Goal: Complete application form

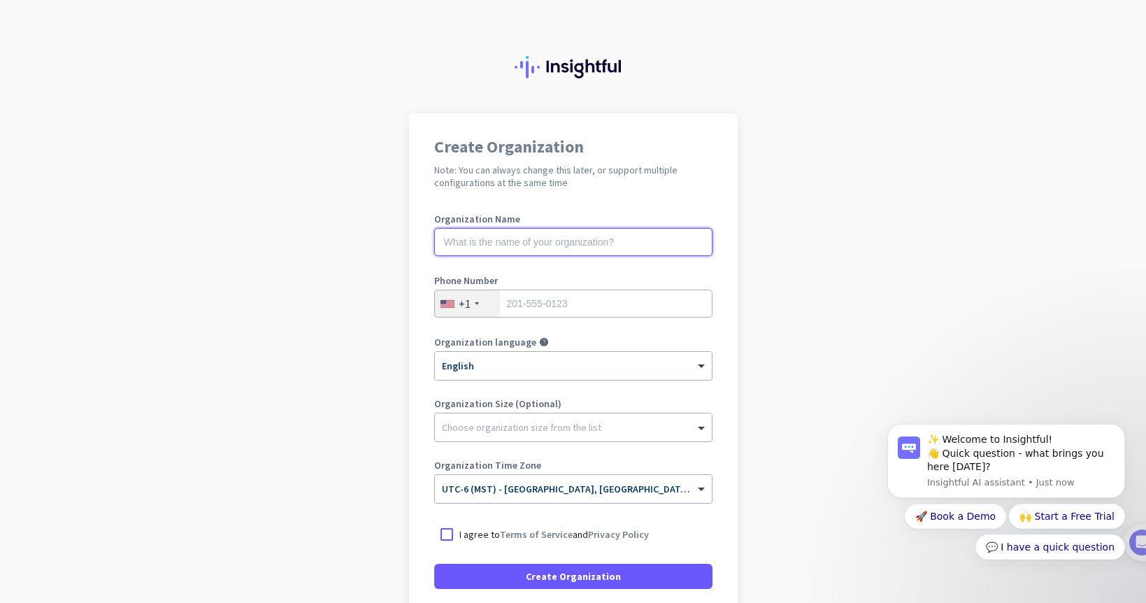
drag, startPoint x: 545, startPoint y: 242, endPoint x: 553, endPoint y: 248, distance: 10.5
drag, startPoint x: 499, startPoint y: 238, endPoint x: 506, endPoint y: 241, distance: 7.3
click at [498, 238] on input "text" at bounding box center [573, 242] width 278 height 28
type input "Mercor"
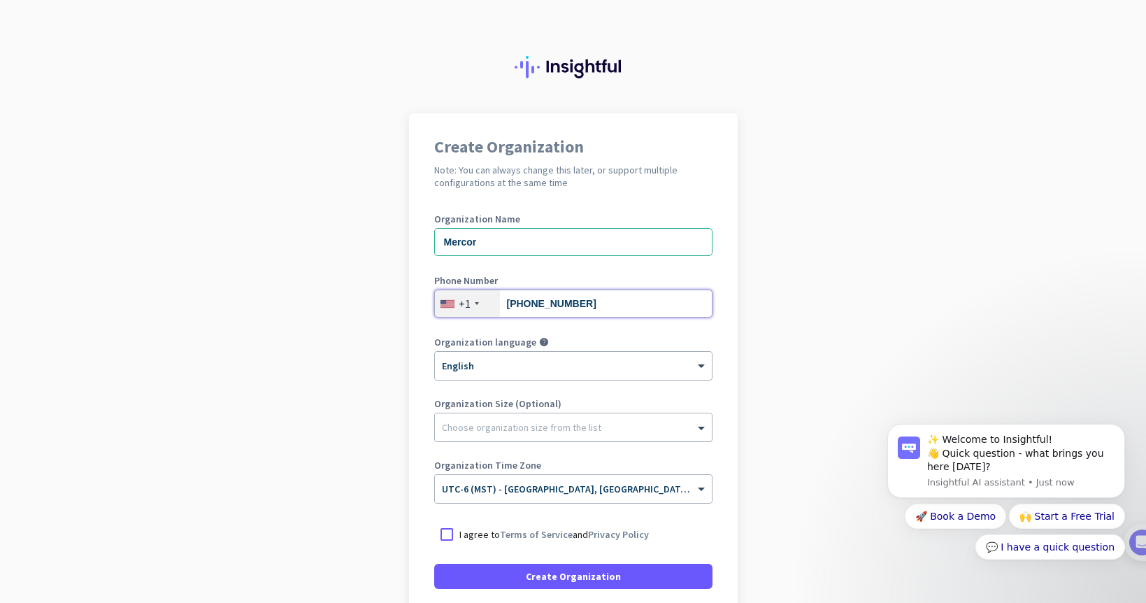
type input "[PHONE_NUMBER]"
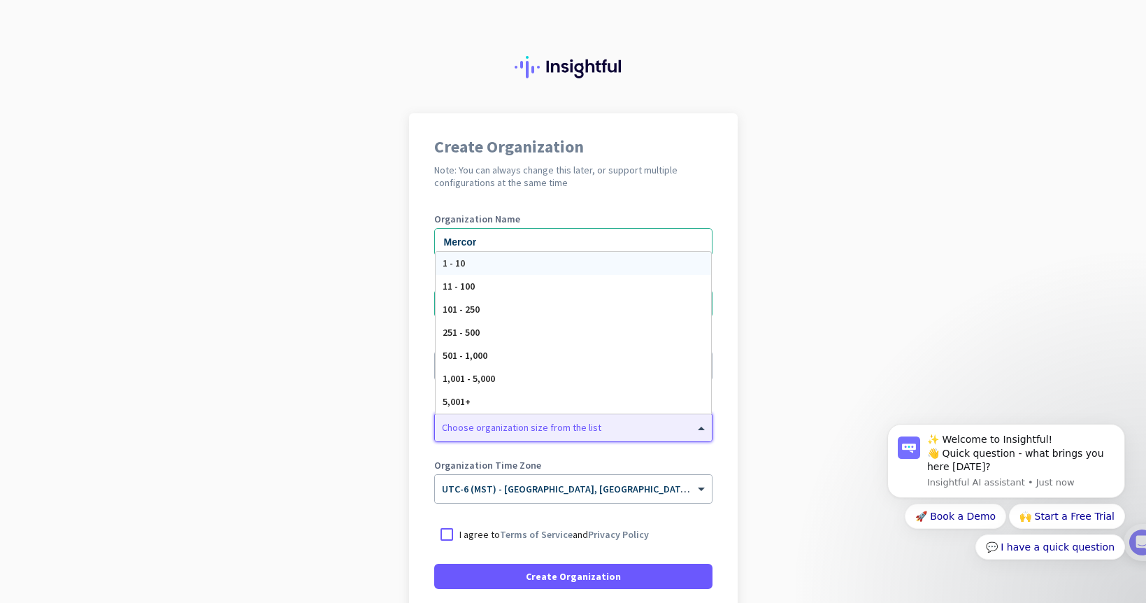
click at [555, 429] on div at bounding box center [573, 424] width 277 height 14
click at [538, 381] on div "1,001 - 5,000" at bounding box center [574, 378] width 276 height 23
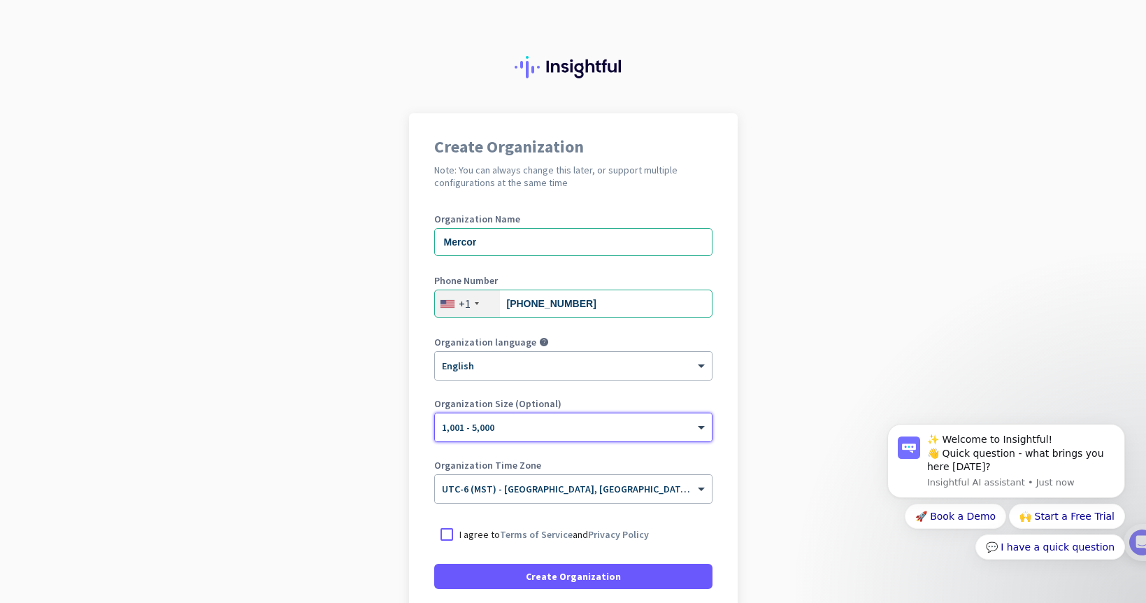
click at [659, 459] on div "Organization Name Mercor Phone Number [PHONE_NUMBER] Organization language help…" at bounding box center [573, 365] width 278 height 302
click at [448, 534] on div at bounding box center [446, 534] width 25 height 25
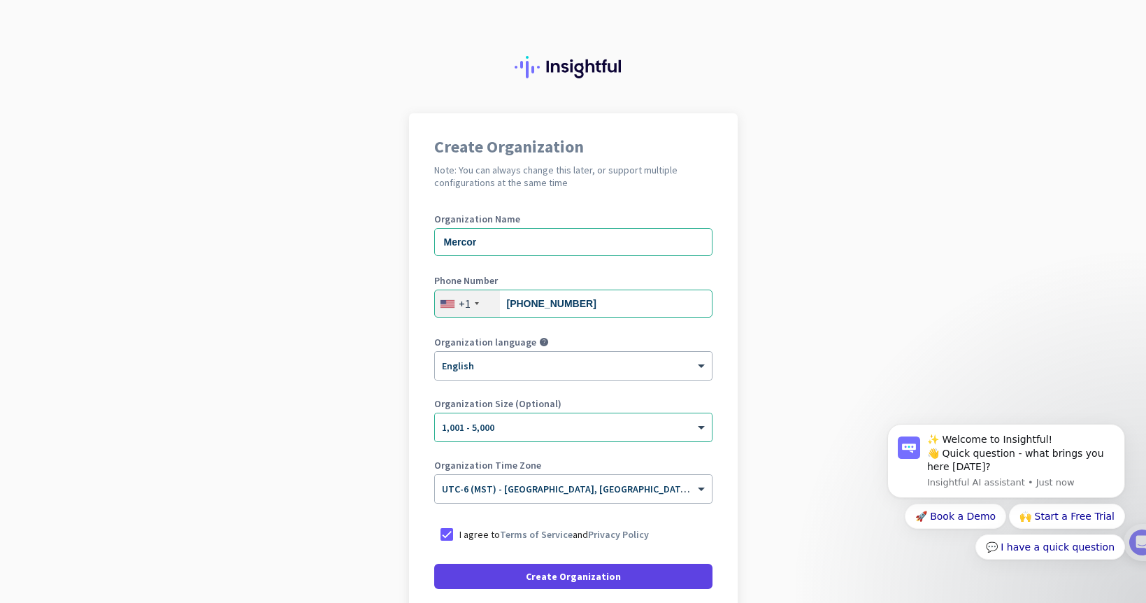
click at [520, 570] on span at bounding box center [573, 576] width 278 height 34
